Goal: Information Seeking & Learning: Check status

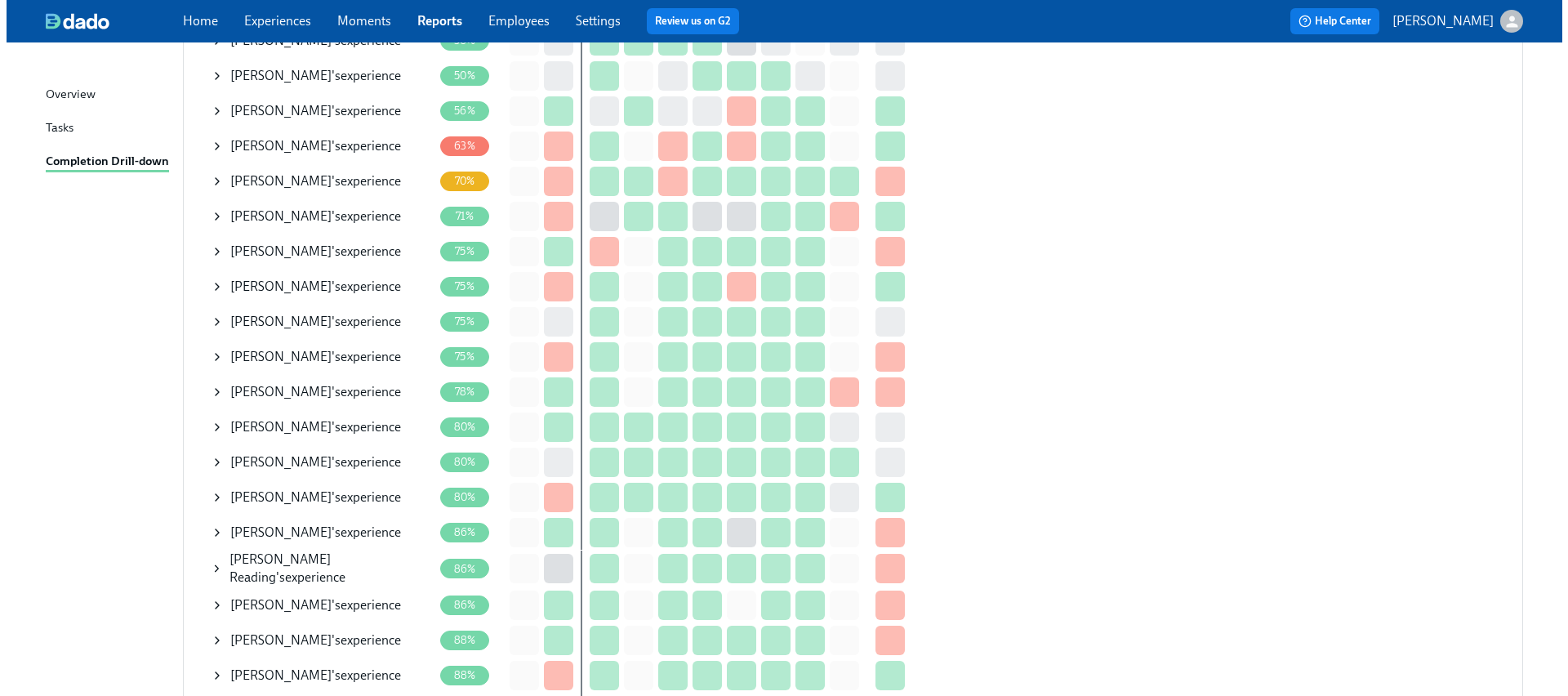
scroll to position [518, 0]
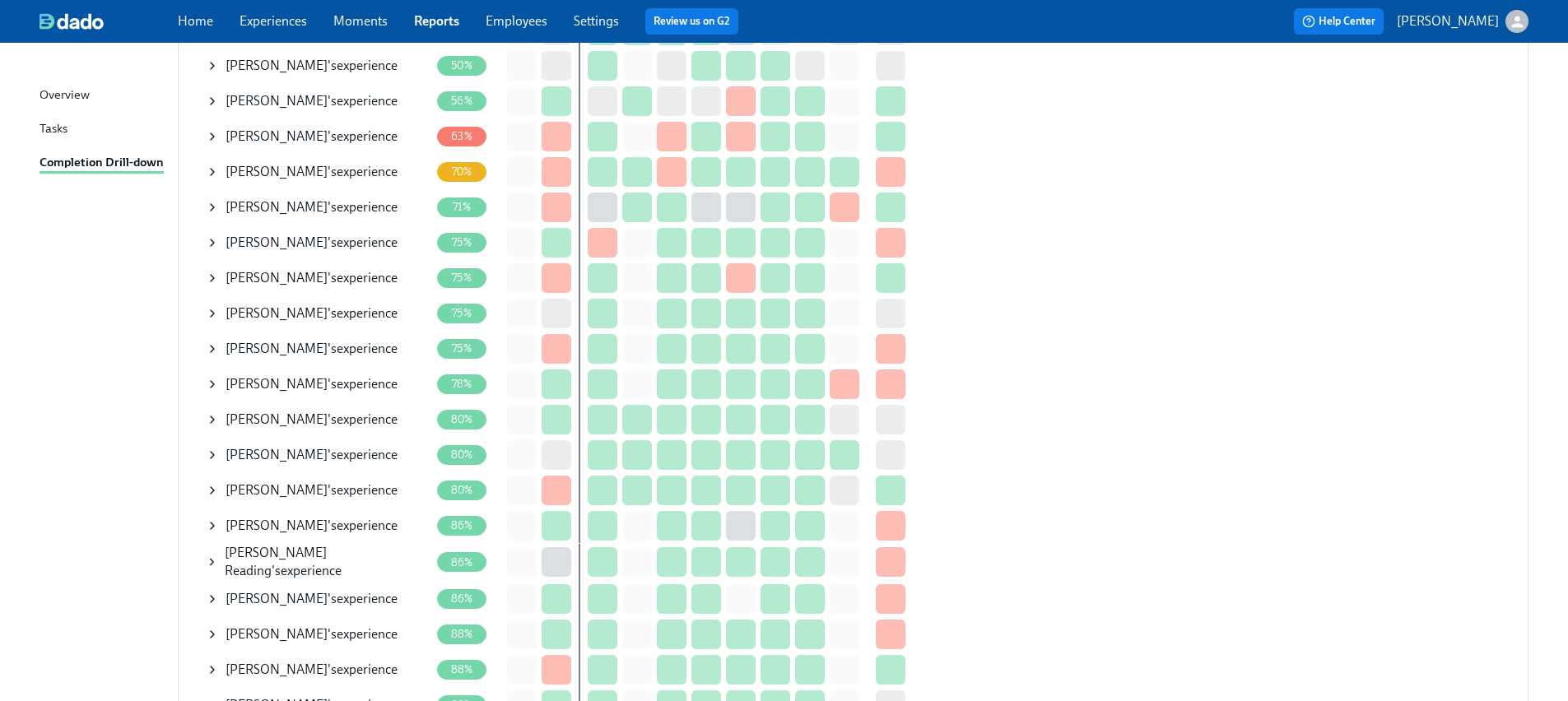
click at [212, 414] on icon at bounding box center [212, 419] width 13 height 13
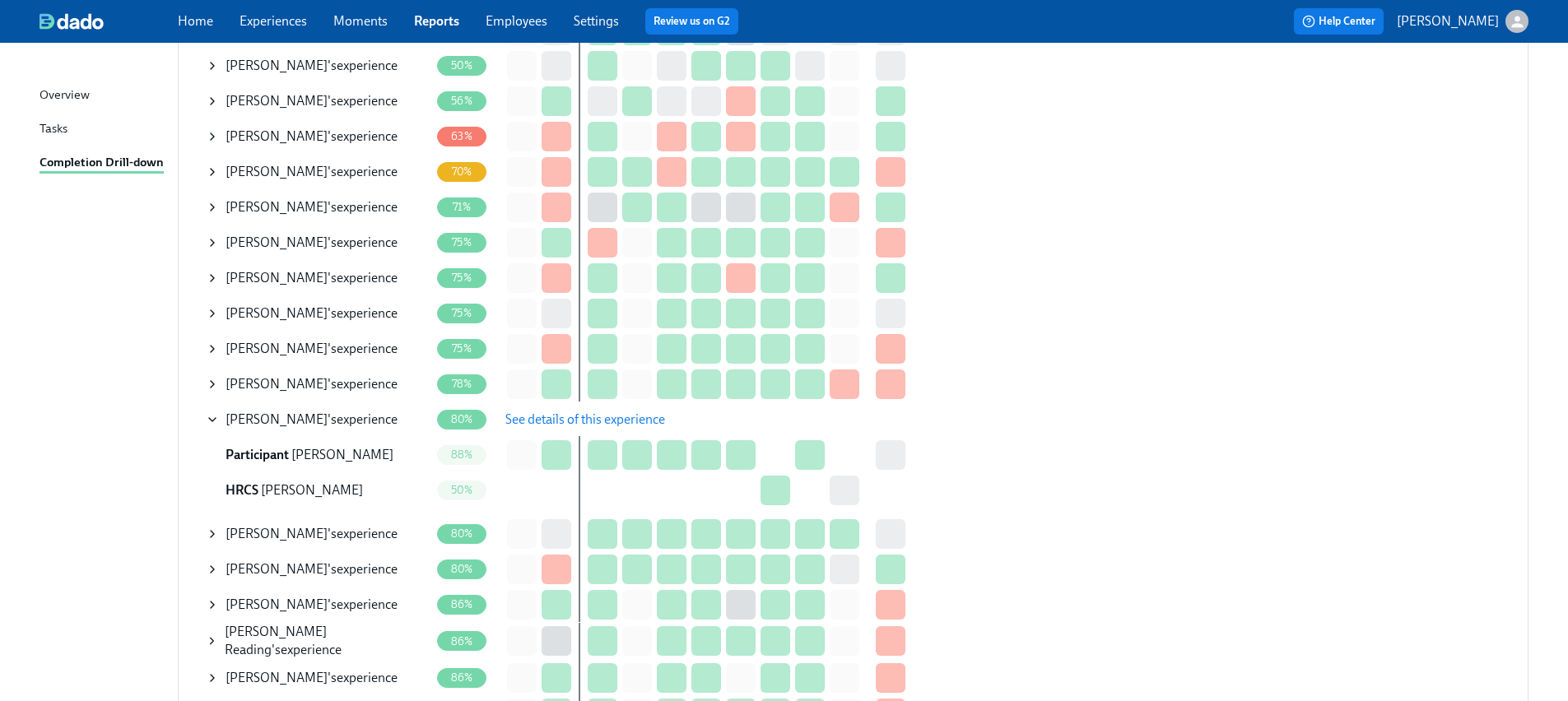
click at [575, 425] on span "See details of this experience" at bounding box center [585, 419] width 160 height 17
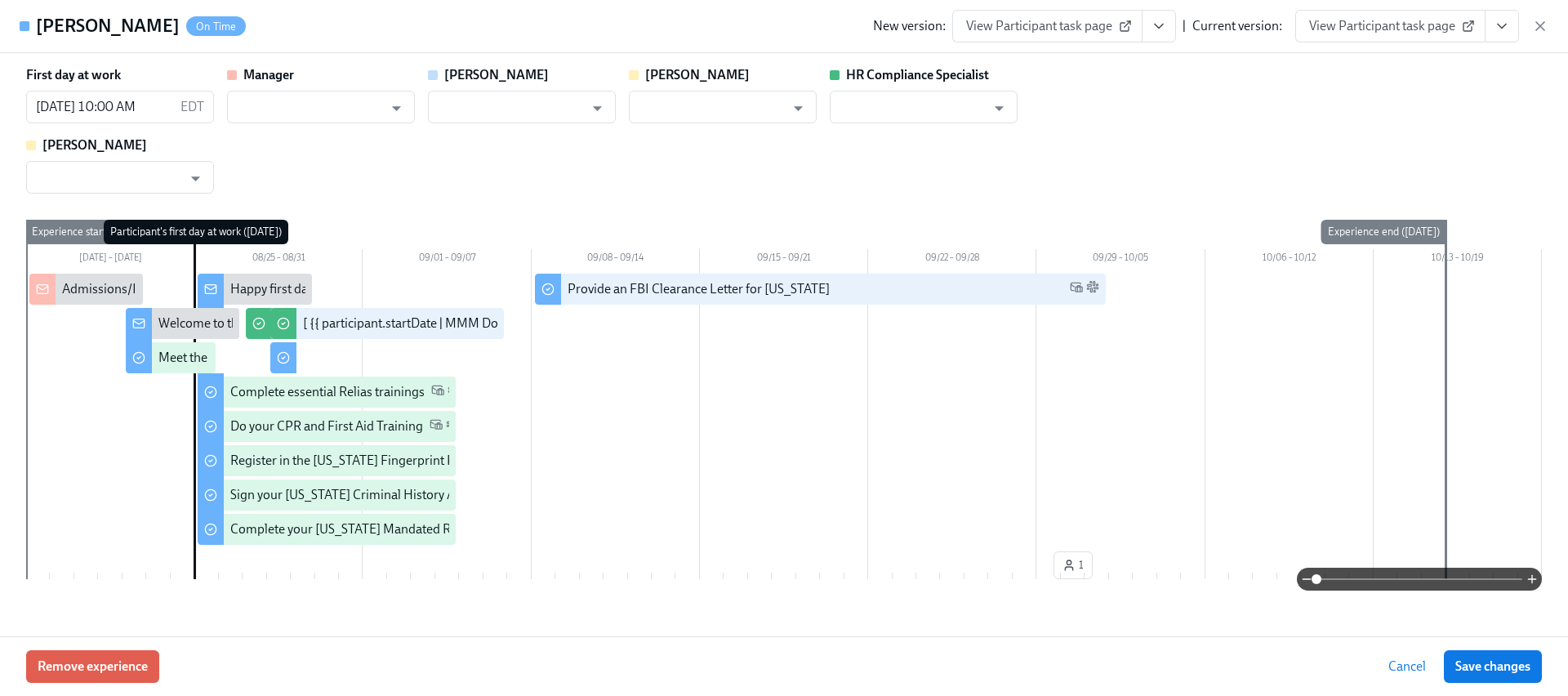
type input "[PERSON_NAME]"
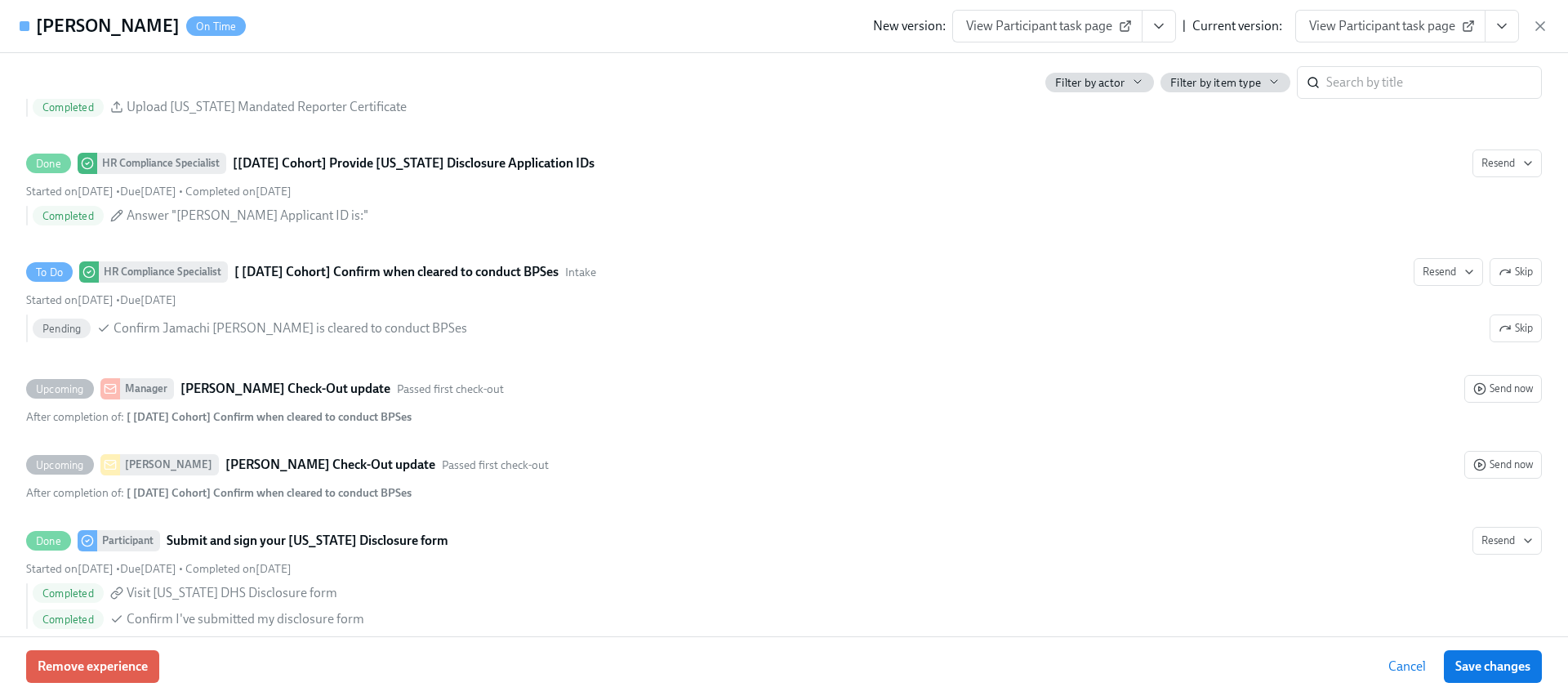
scroll to position [1639, 0]
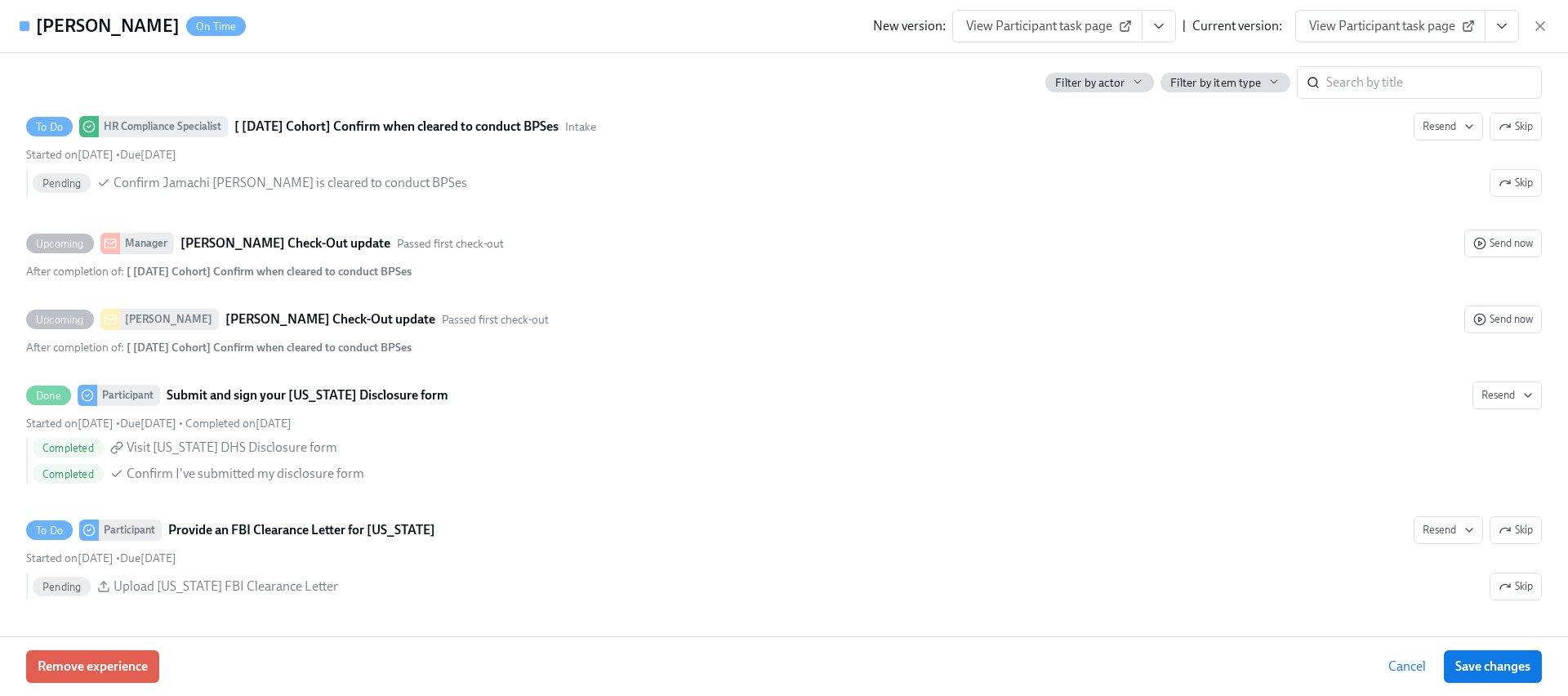
click at [1495, 26] on icon "View task page" at bounding box center [1502, 26] width 17 height 17
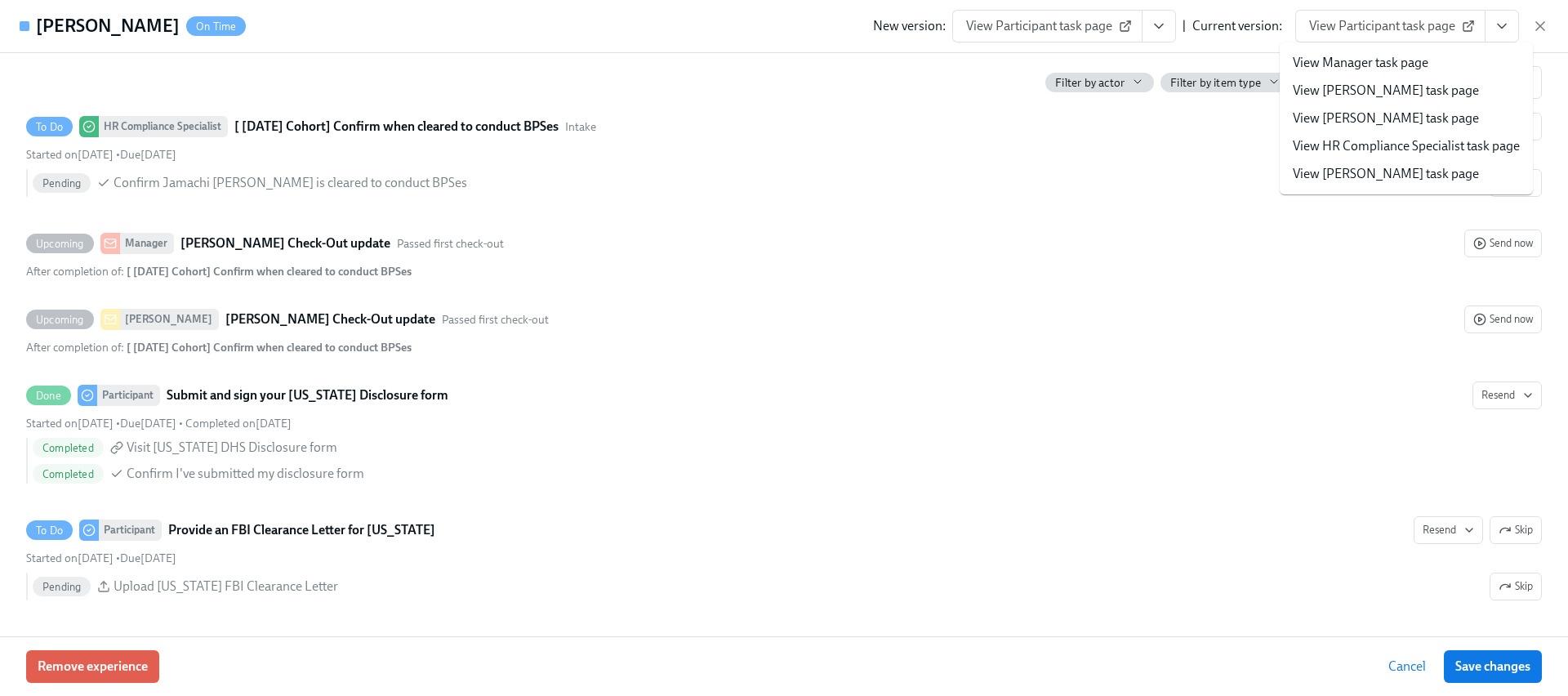
click at [1363, 138] on link "View HR Compliance Specialist task page" at bounding box center [1406, 146] width 227 height 18
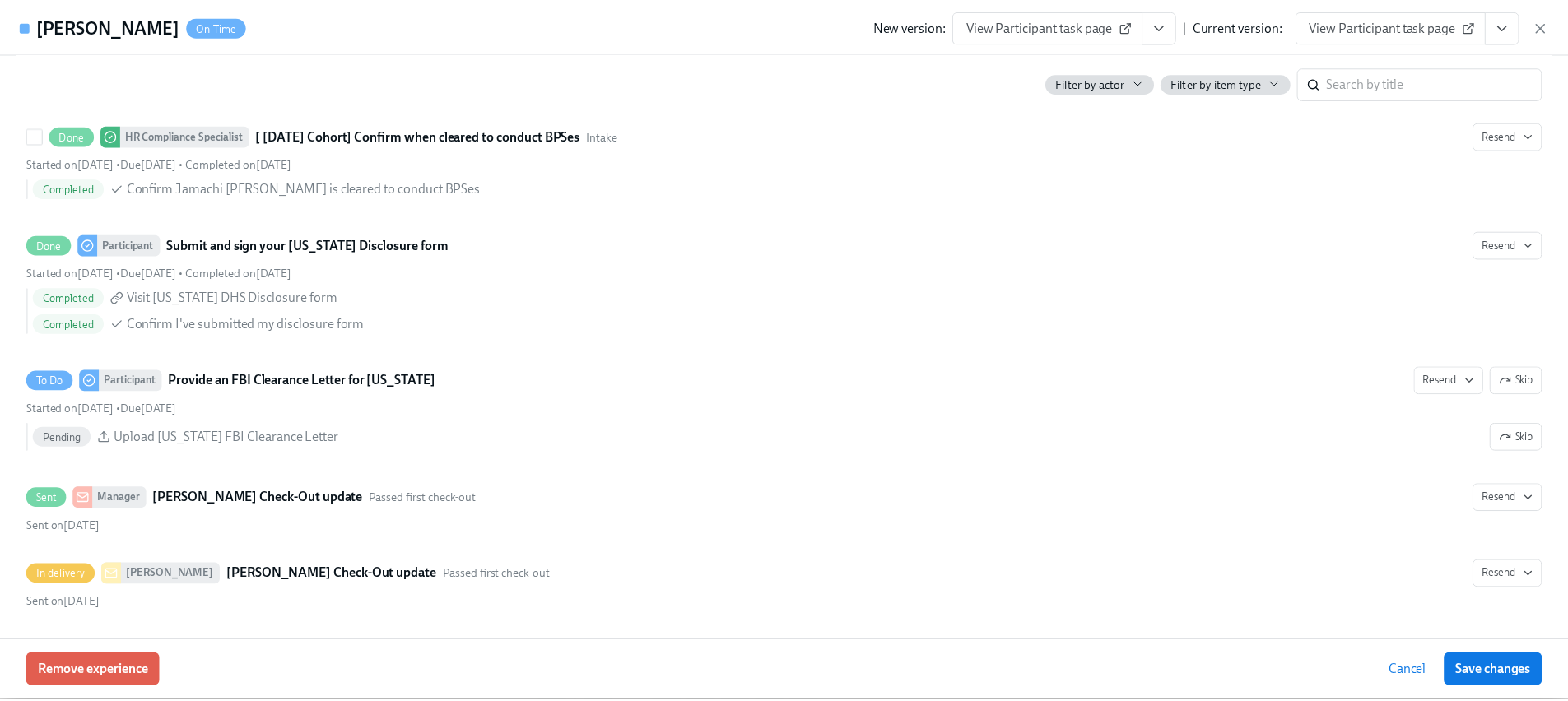
scroll to position [1642, 0]
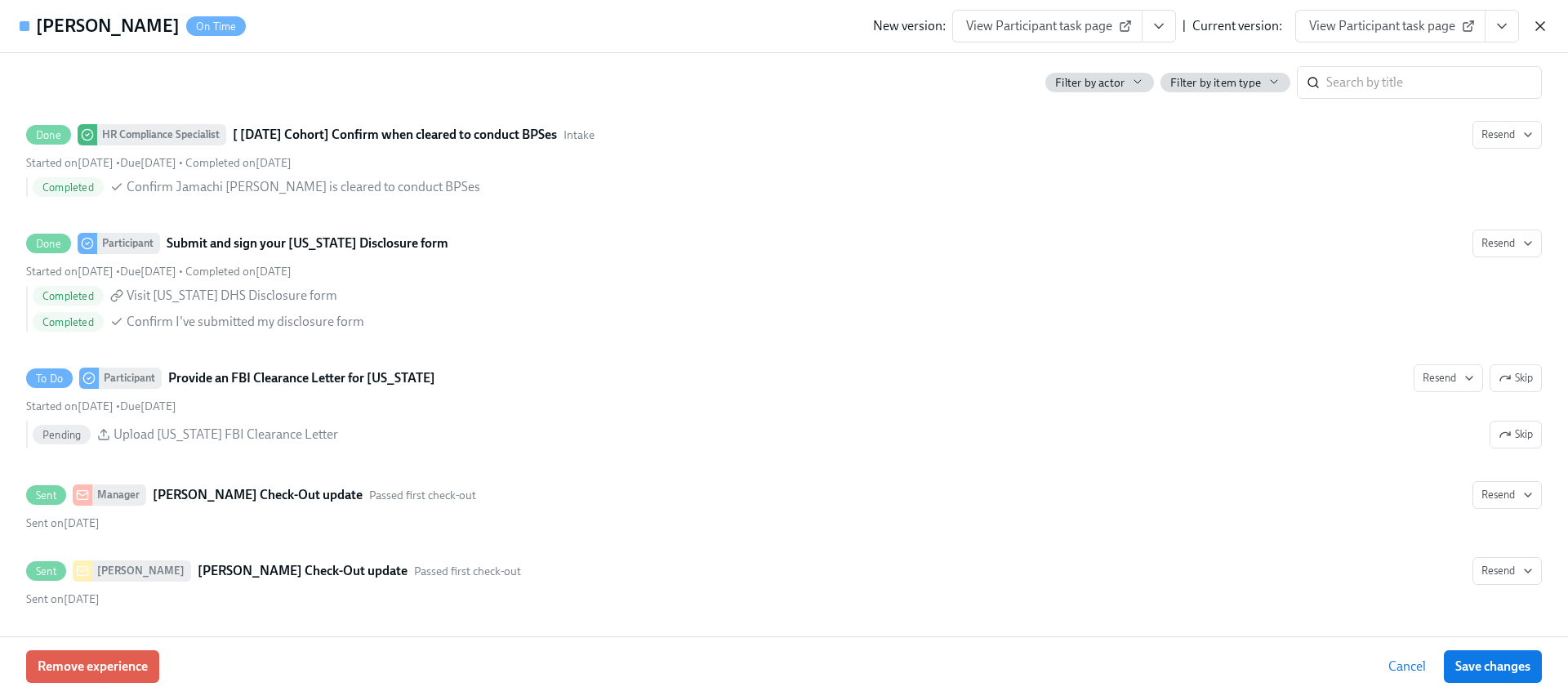
click at [1545, 27] on icon "button" at bounding box center [1540, 26] width 17 height 17
